Goal: Transaction & Acquisition: Purchase product/service

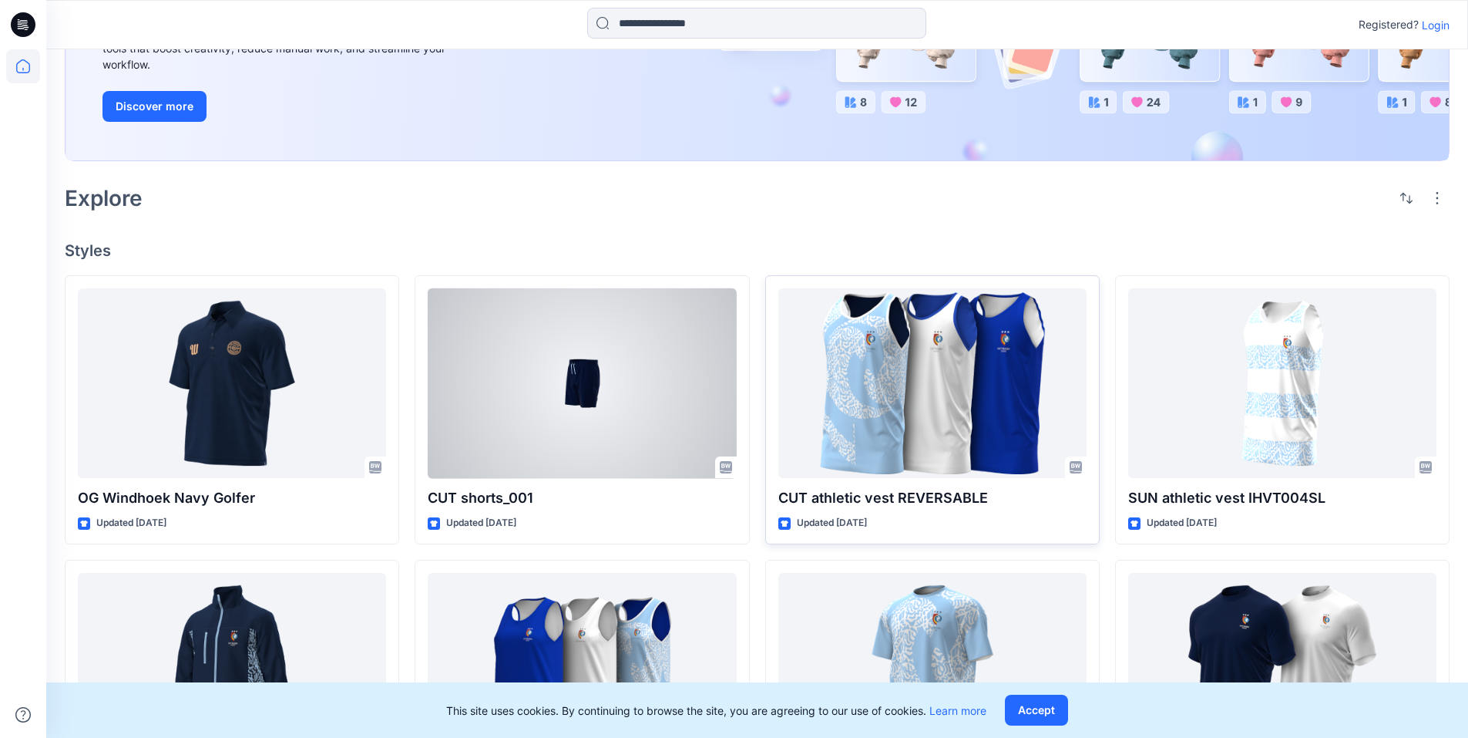
scroll to position [206, 0]
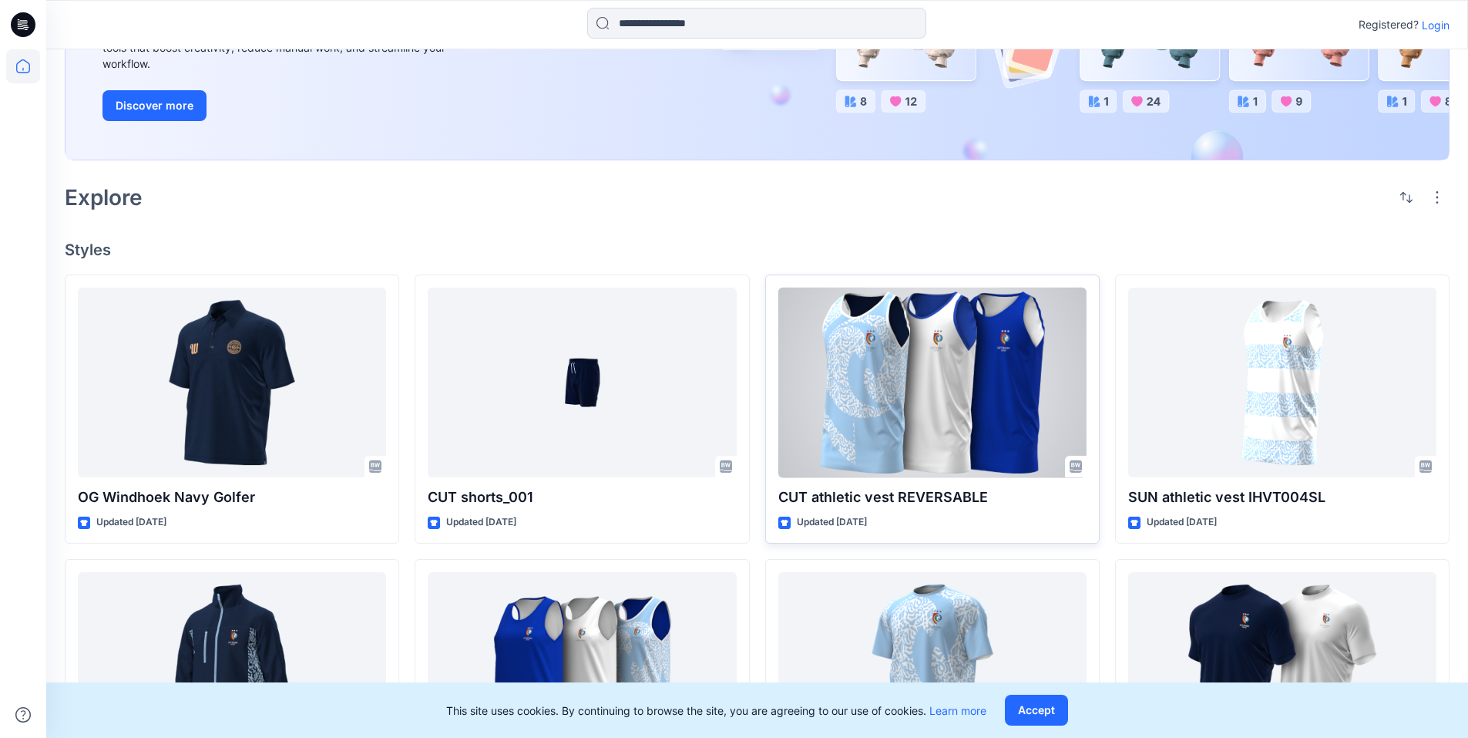
click at [967, 394] on div at bounding box center [933, 383] width 308 height 190
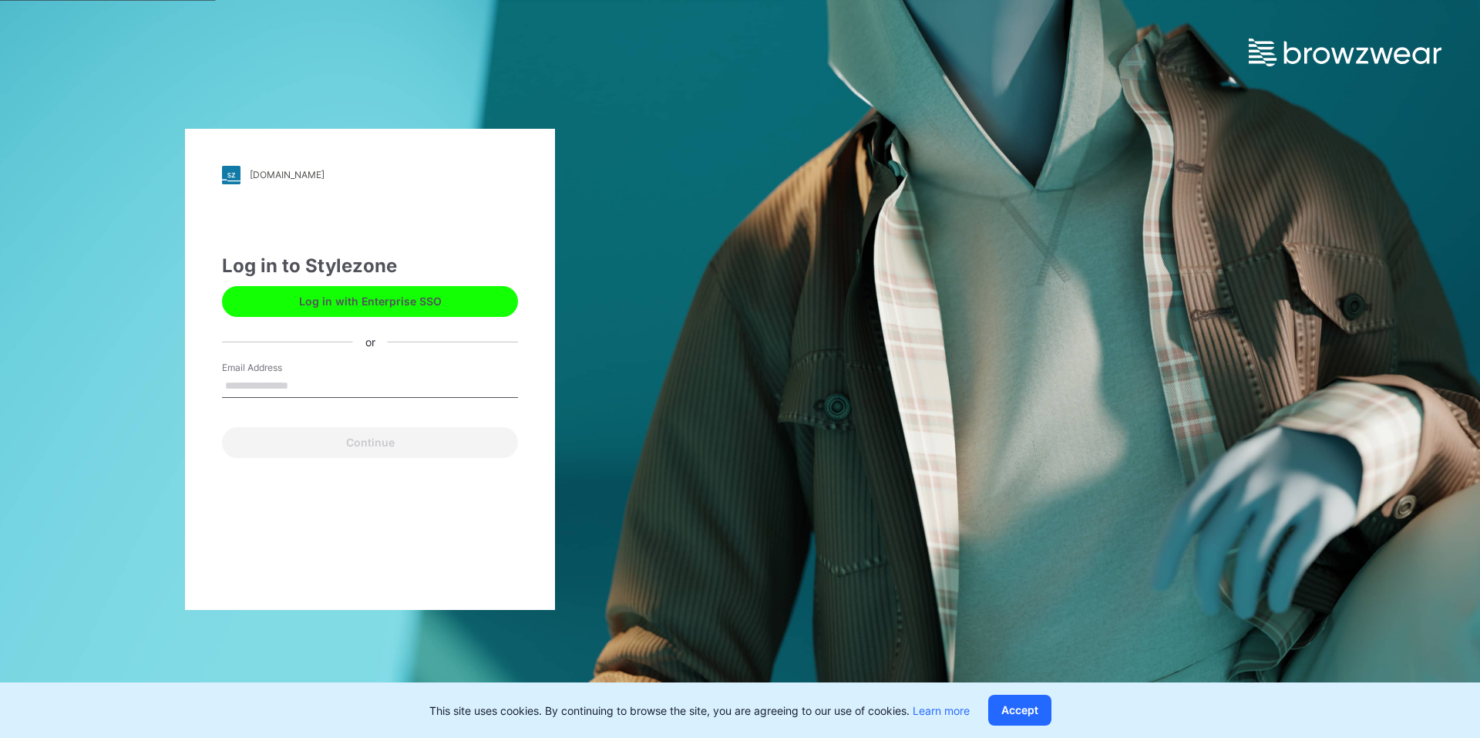
click at [342, 384] on input "Email Address" at bounding box center [370, 386] width 296 height 23
type input "**********"
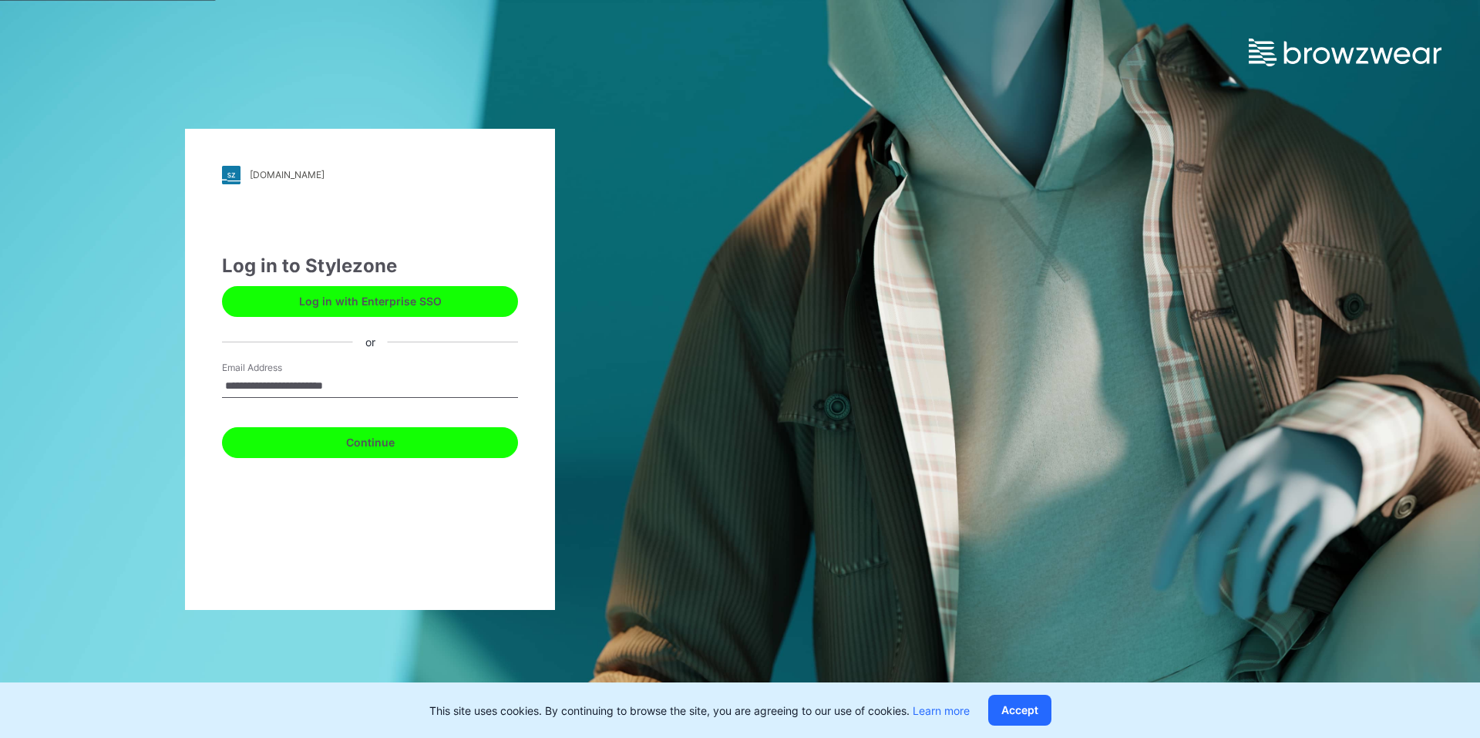
click at [354, 433] on button "Continue" at bounding box center [370, 442] width 296 height 31
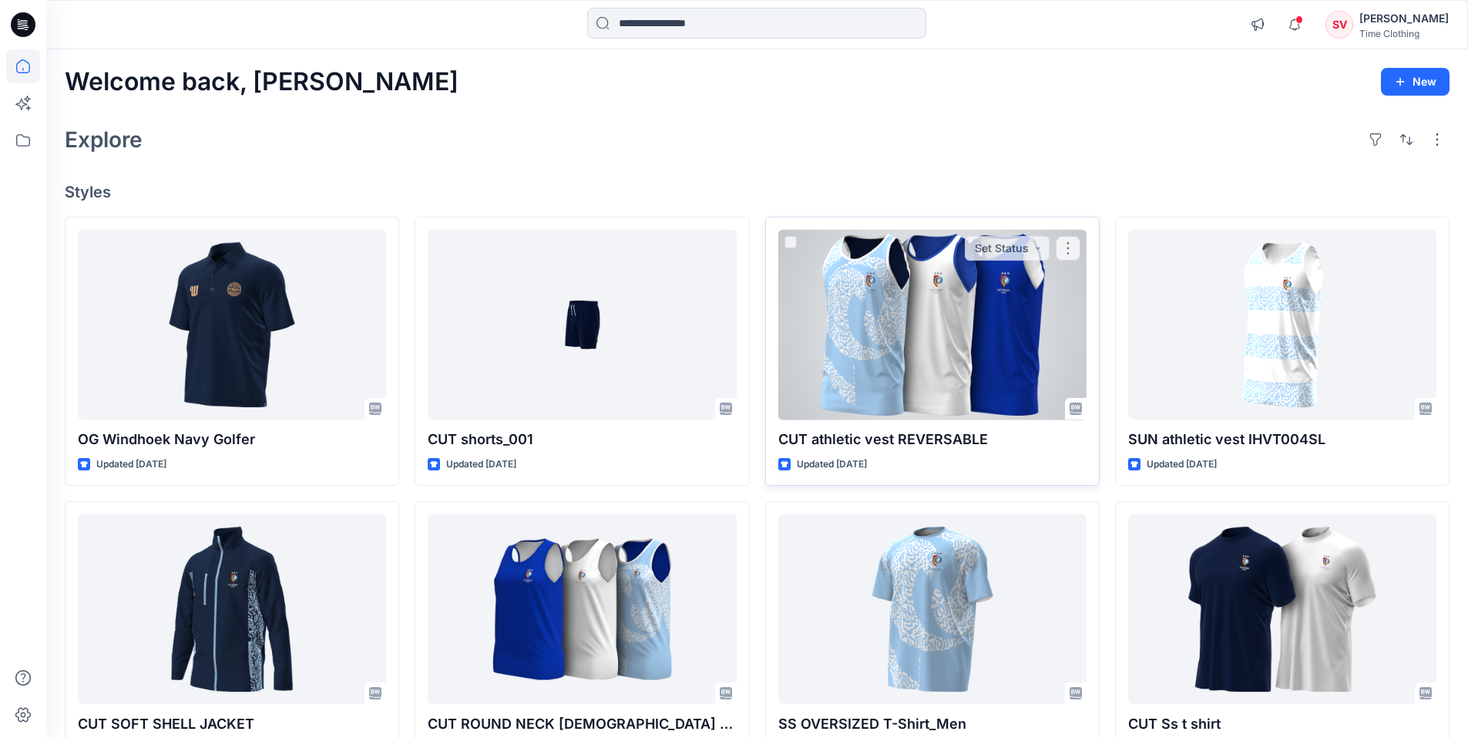
click at [897, 355] on div at bounding box center [933, 325] width 308 height 190
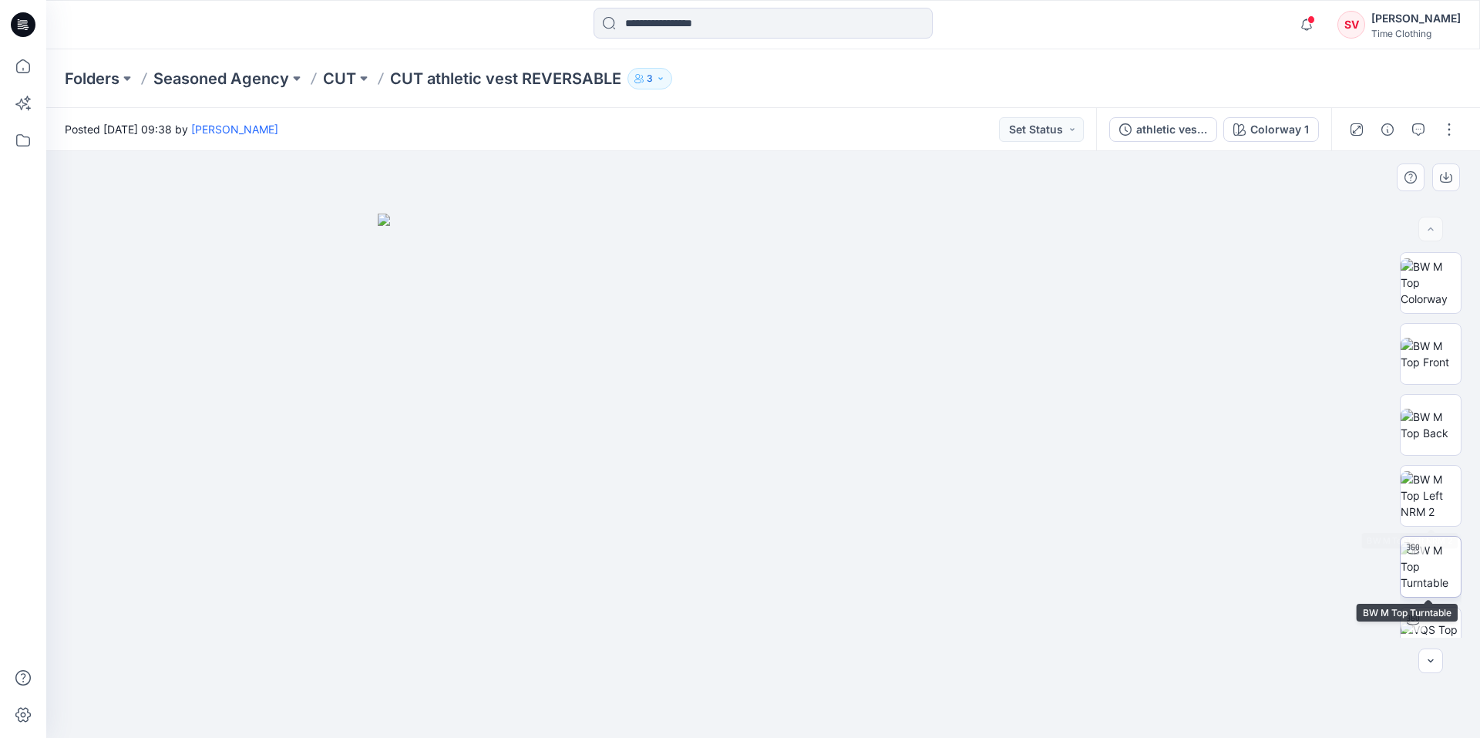
click at [1415, 563] on img at bounding box center [1431, 566] width 60 height 49
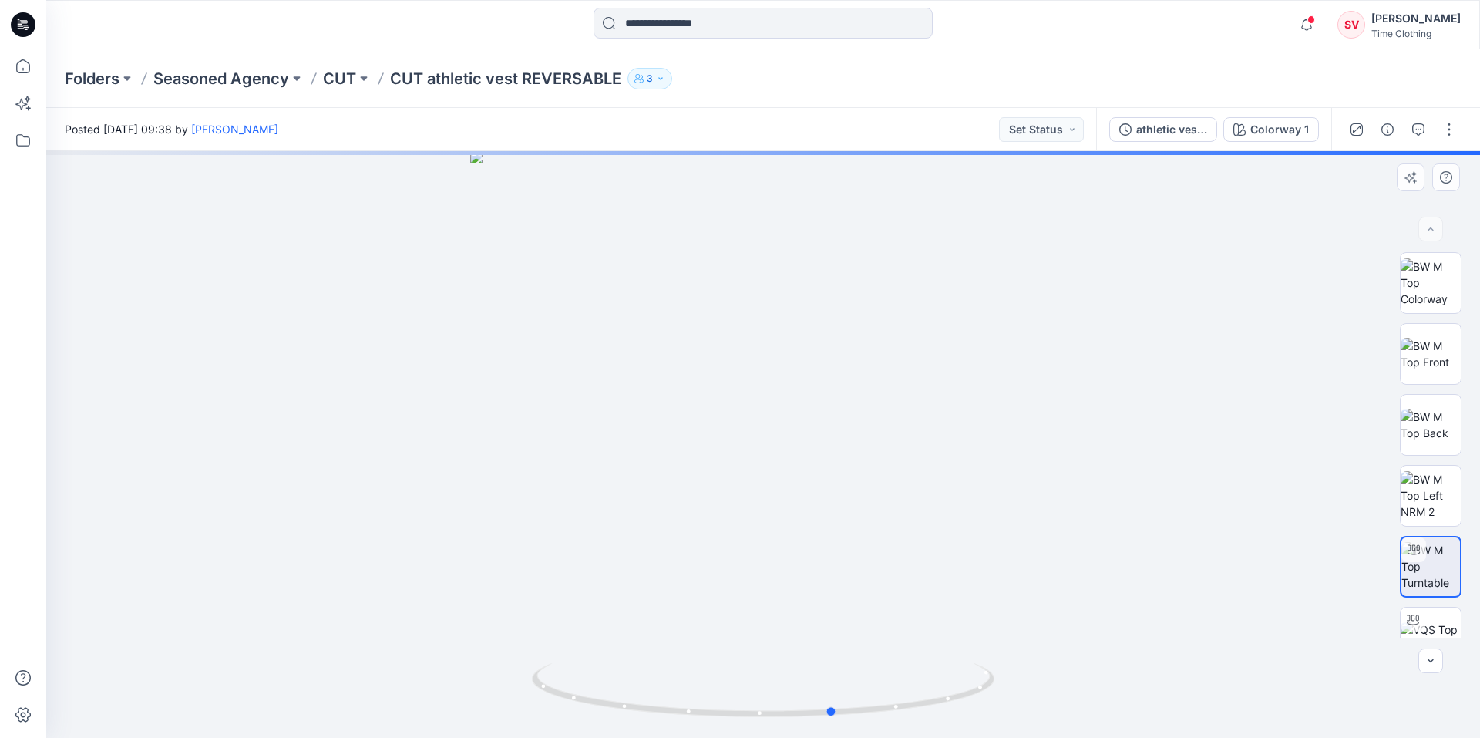
drag, startPoint x: 977, startPoint y: 581, endPoint x: 613, endPoint y: 551, distance: 365.9
click at [609, 551] on div at bounding box center [763, 444] width 1434 height 587
click at [1425, 630] on img at bounding box center [1431, 637] width 60 height 32
drag, startPoint x: 885, startPoint y: 457, endPoint x: 856, endPoint y: 483, distance: 38.8
click at [784, 464] on div at bounding box center [763, 444] width 1434 height 587
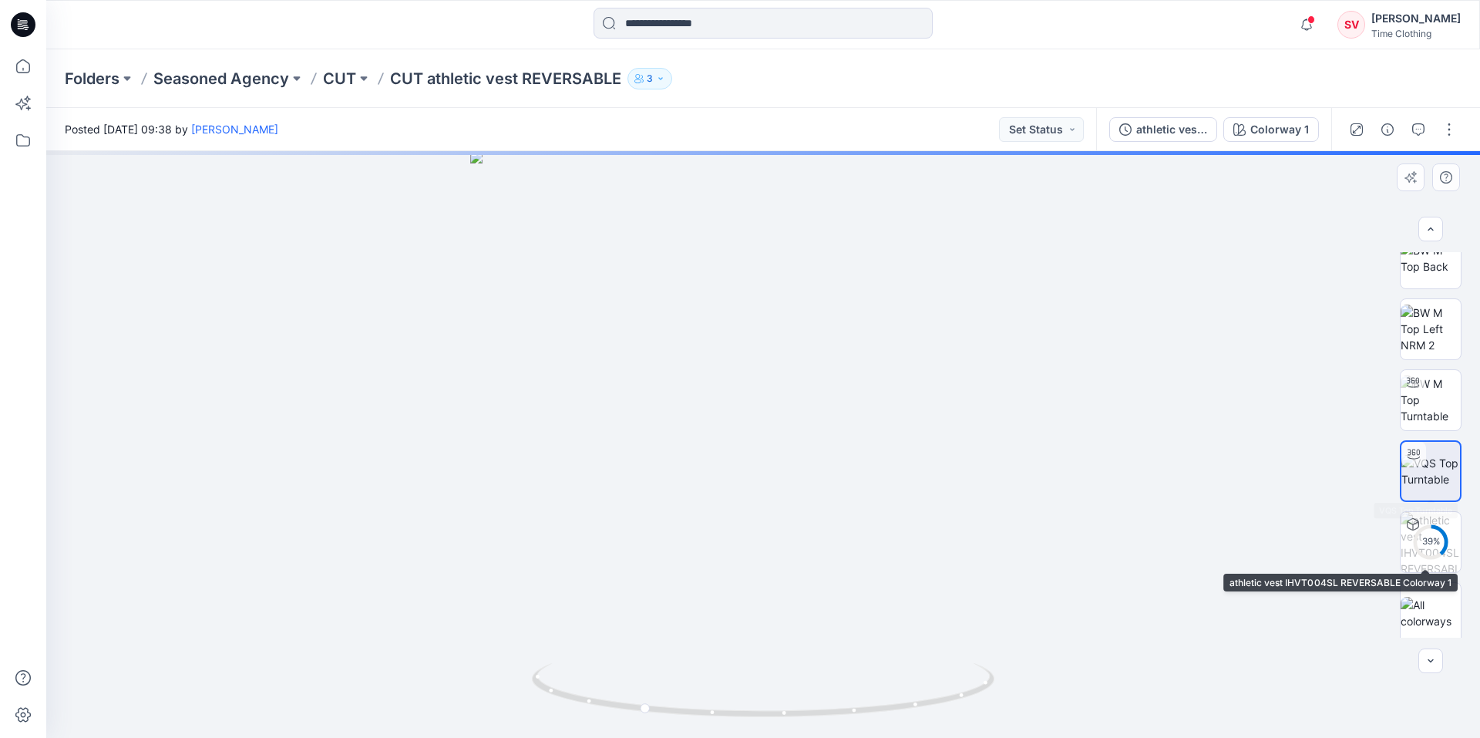
scroll to position [173, 0]
click at [1428, 539] on div "39 %" at bounding box center [1430, 535] width 37 height 13
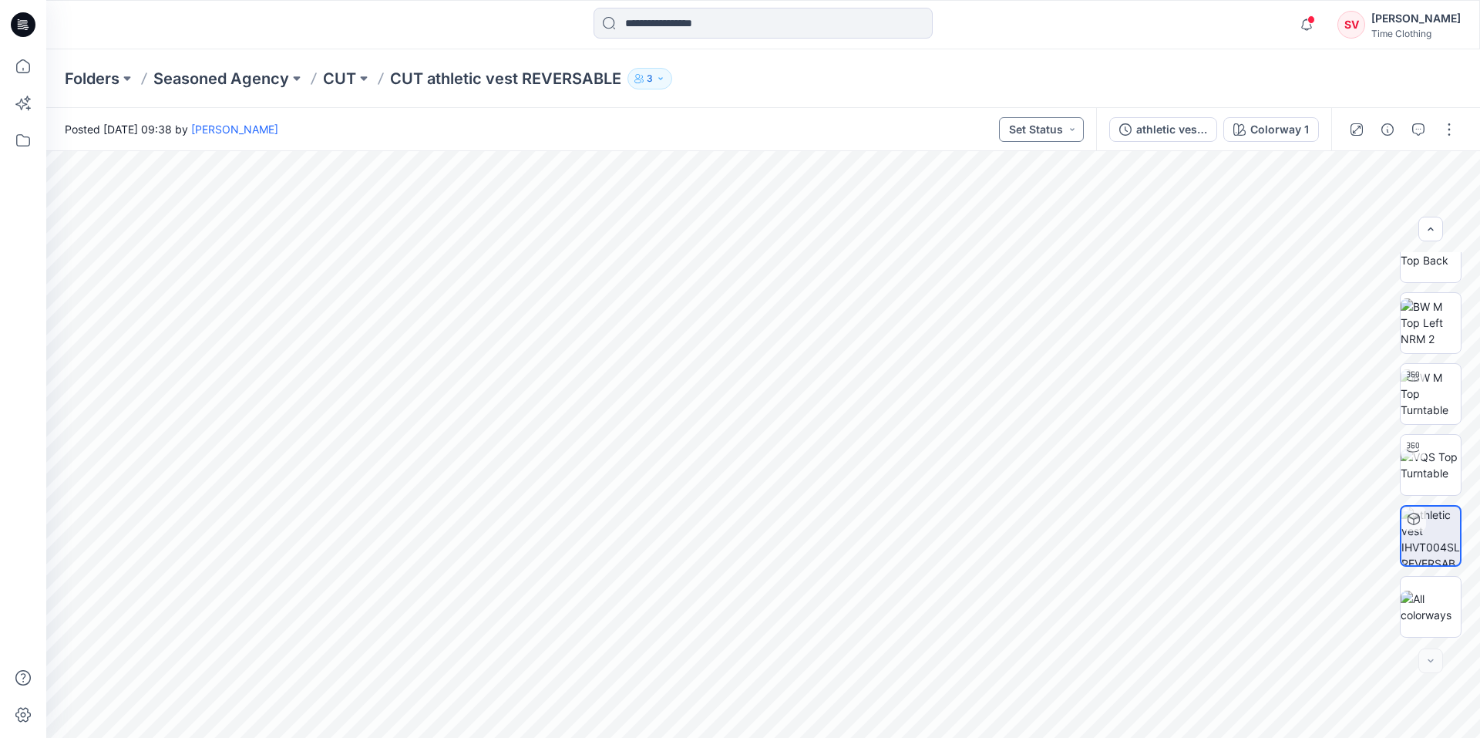
click at [1059, 128] on button "Set Status" at bounding box center [1041, 129] width 85 height 25
click at [1029, 198] on span "Accepted" at bounding box center [998, 202] width 79 height 22
click at [1045, 127] on button "Accepted" at bounding box center [1043, 129] width 81 height 25
click at [1049, 163] on div "Set Status" at bounding box center [1016, 168] width 114 height 22
